Goal: Information Seeking & Learning: Learn about a topic

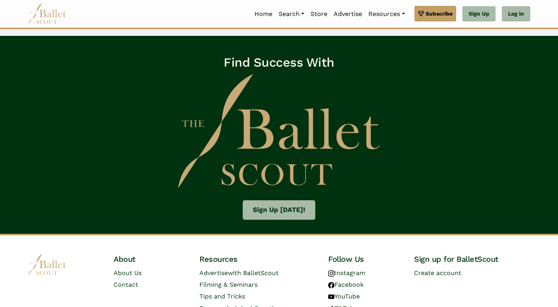
scroll to position [1222, 0]
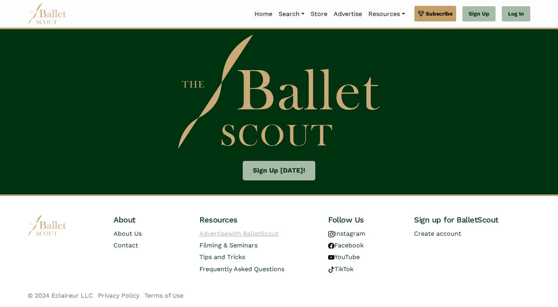
click at [218, 233] on link "Advertise with BalletScout" at bounding box center [238, 233] width 79 height 7
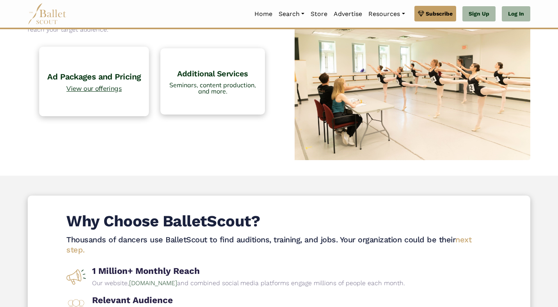
scroll to position [71, 0]
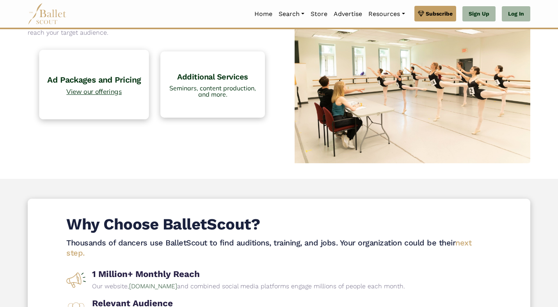
click at [91, 85] on link "Ad Packages and Pricing View our offerings" at bounding box center [94, 84] width 110 height 69
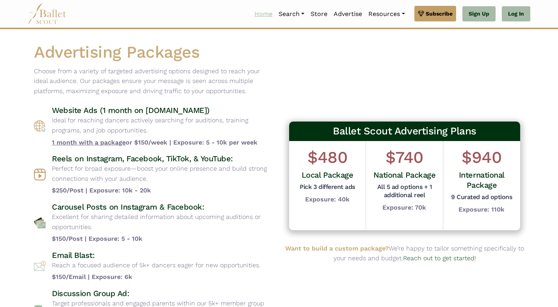
click at [253, 11] on link "Home" at bounding box center [263, 14] width 24 height 16
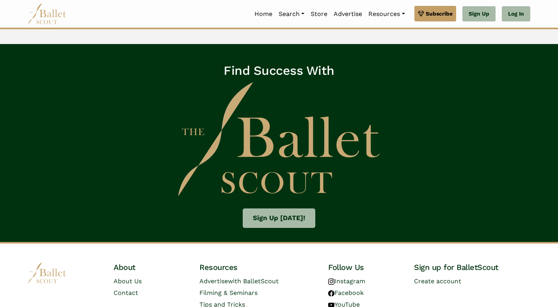
scroll to position [1204, 0]
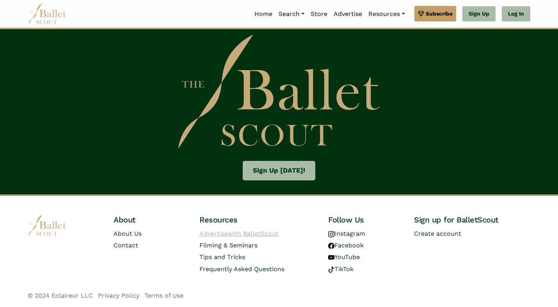
click at [233, 231] on span "with BalletScout" at bounding box center [253, 233] width 51 height 7
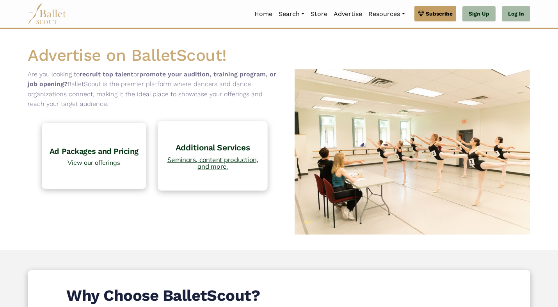
click at [236, 154] on link "Additional Services Seminars, content production, and more." at bounding box center [213, 155] width 110 height 69
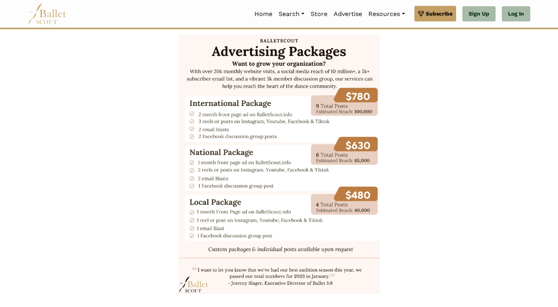
scroll to position [882, 0]
